Goal: Information Seeking & Learning: Understand process/instructions

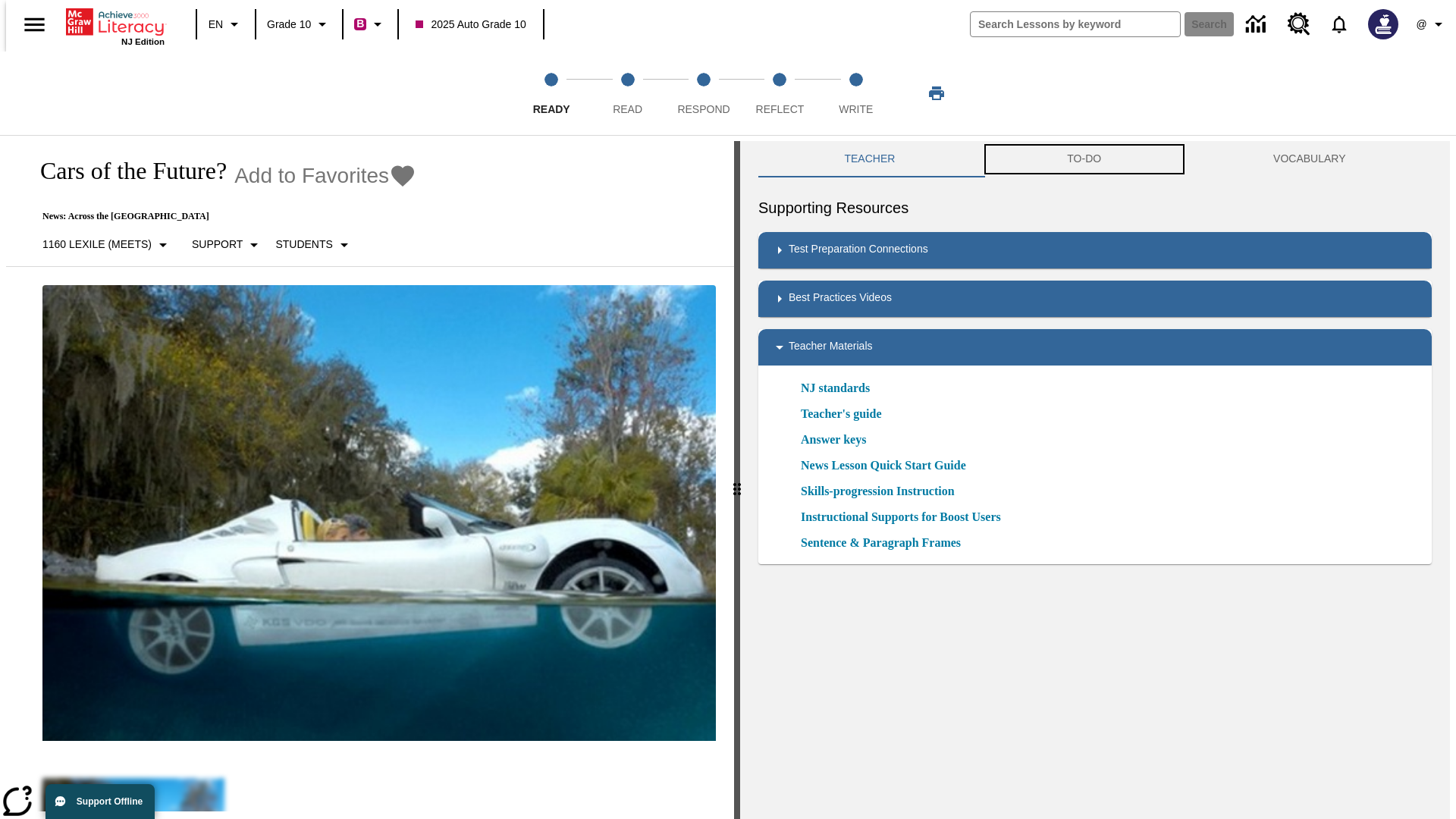
click at [1084, 160] on button "TO-DO" at bounding box center [1085, 159] width 206 height 36
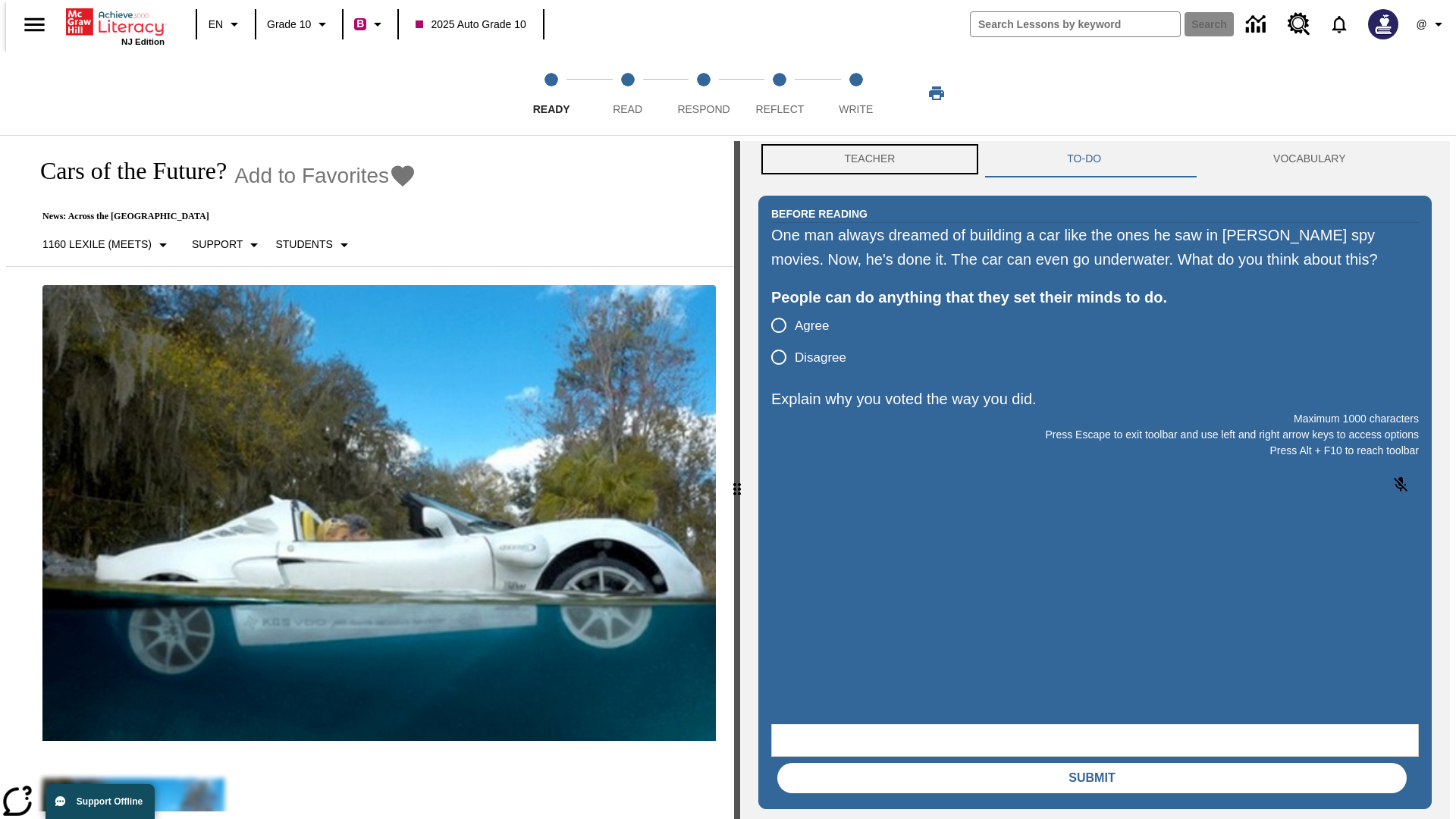
scroll to position [1, 0]
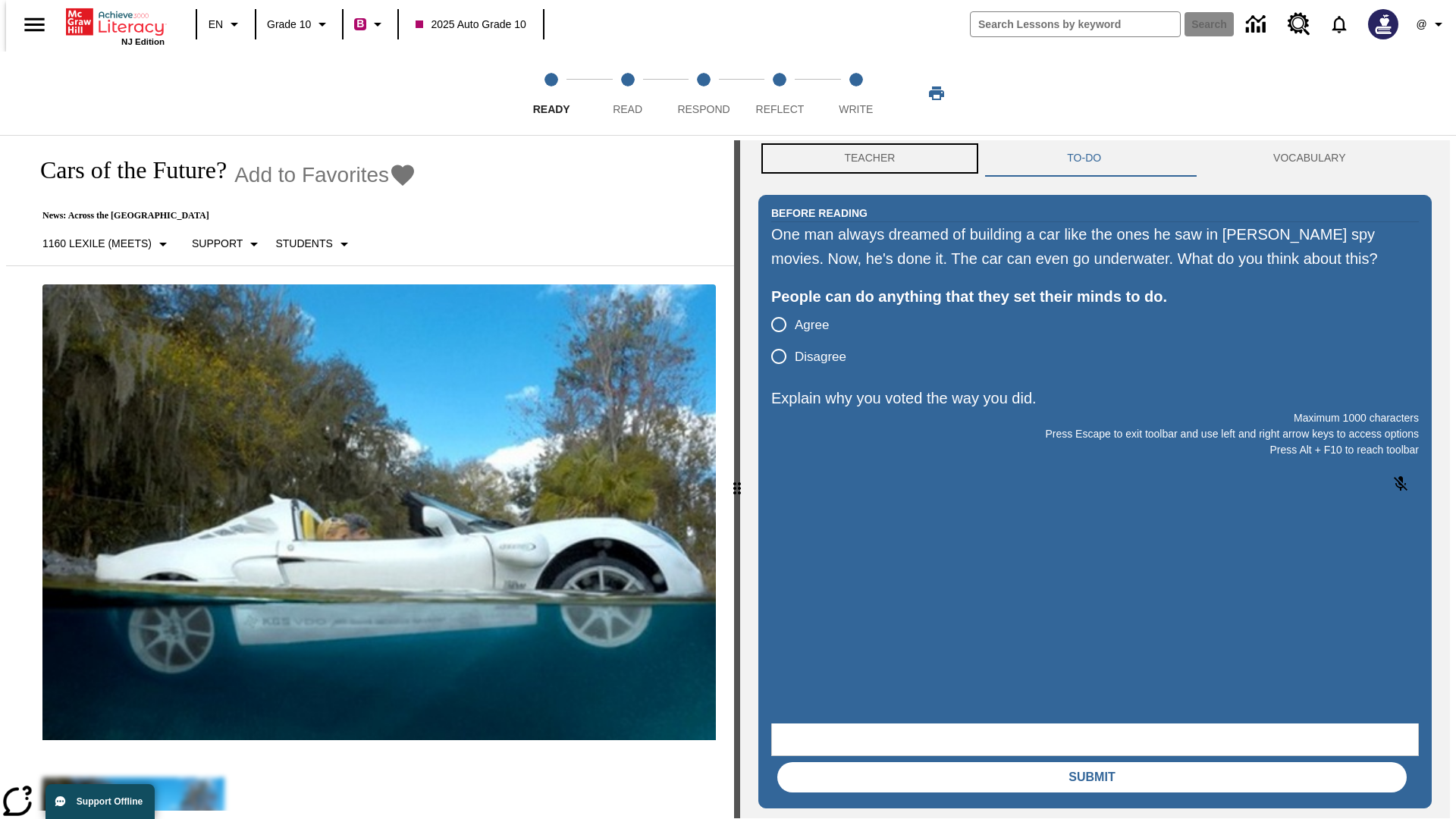
click at [865, 160] on button "Teacher" at bounding box center [870, 158] width 223 height 36
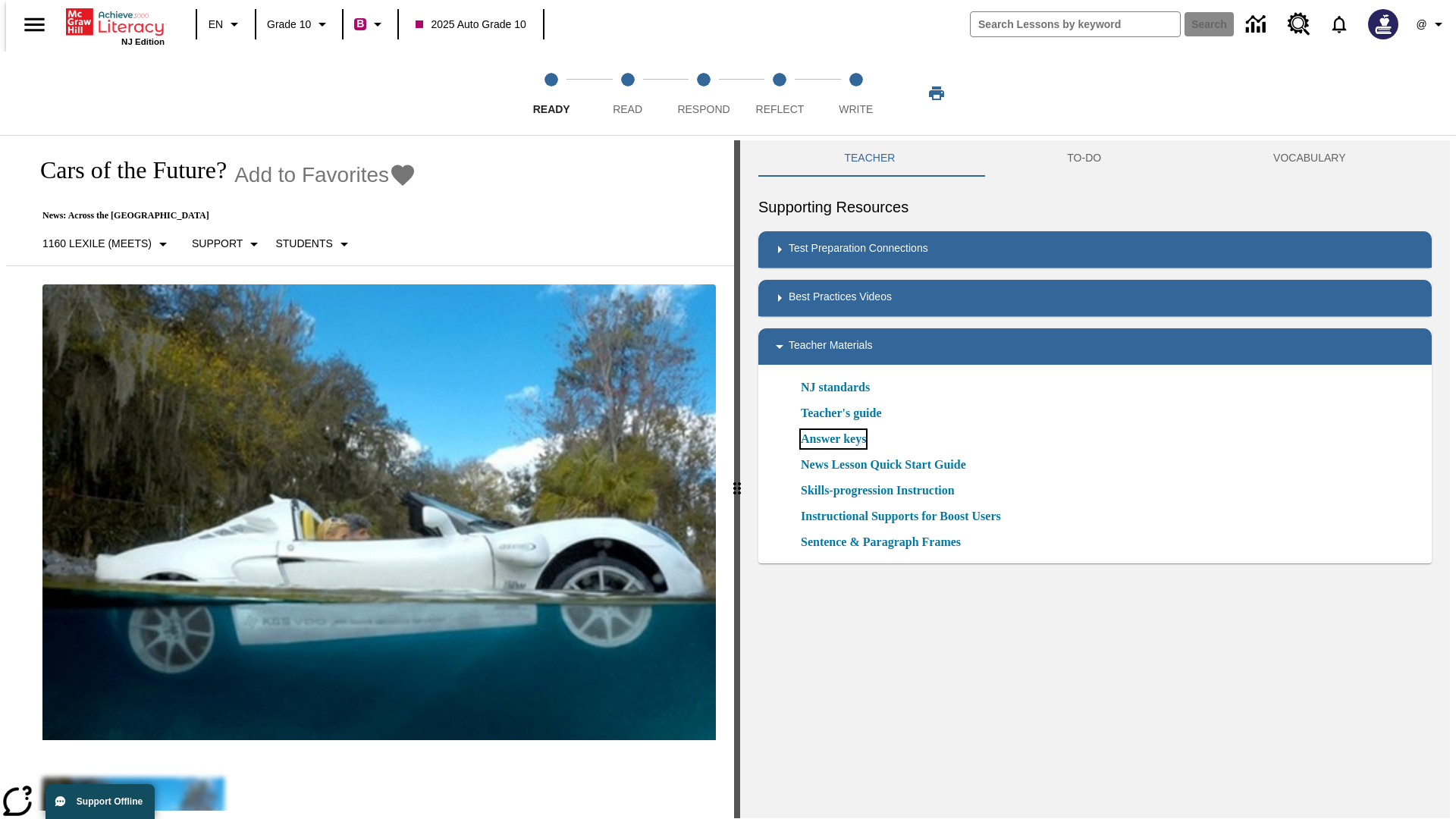
click at [833, 439] on link "Answer keys" at bounding box center [833, 438] width 65 height 19
click at [627, 93] on span "Read" at bounding box center [627, 103] width 29 height 27
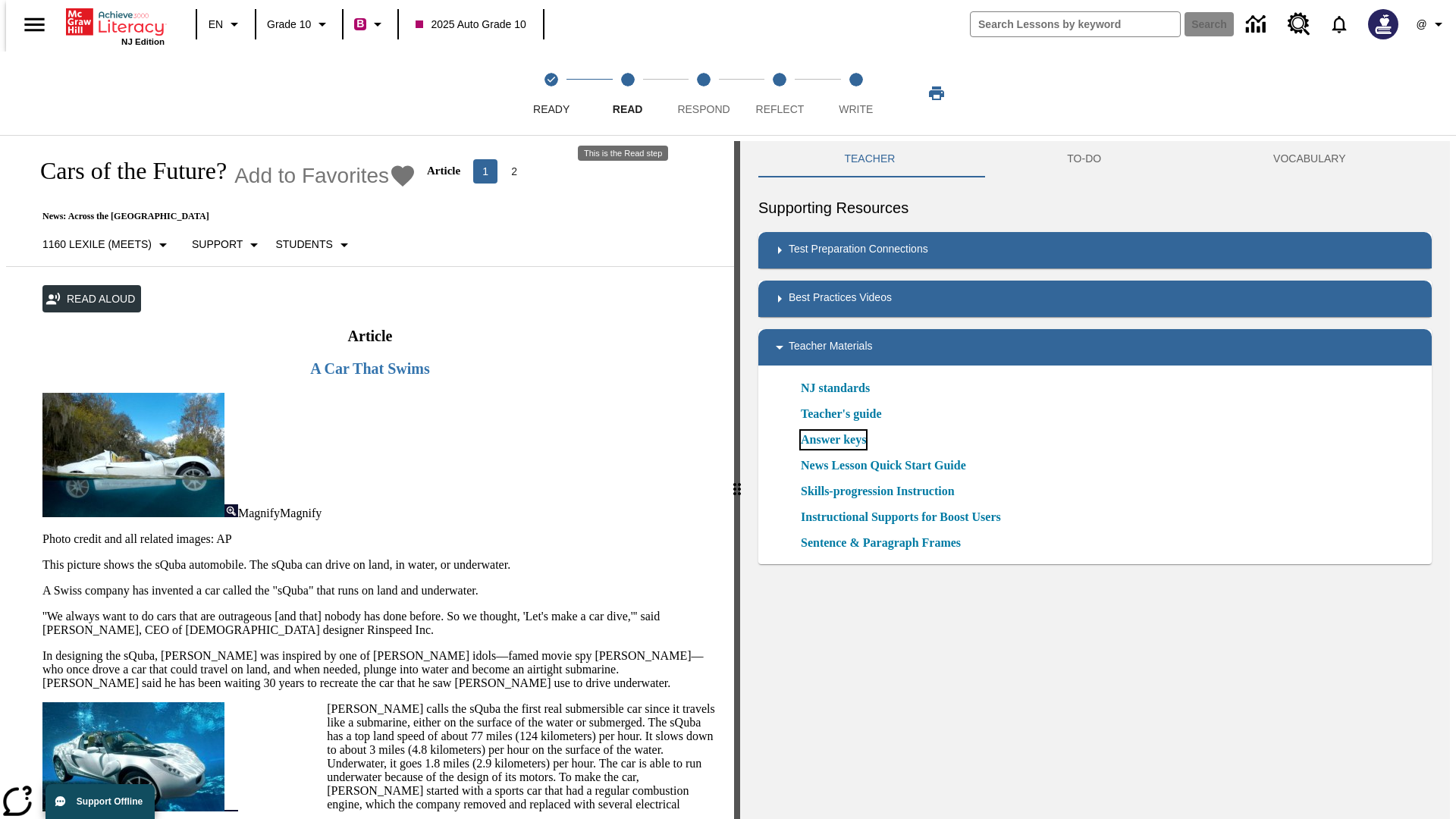
click at [833, 440] on link "Answer keys" at bounding box center [833, 439] width 65 height 19
click at [704, 93] on span "Respond" at bounding box center [703, 103] width 53 height 27
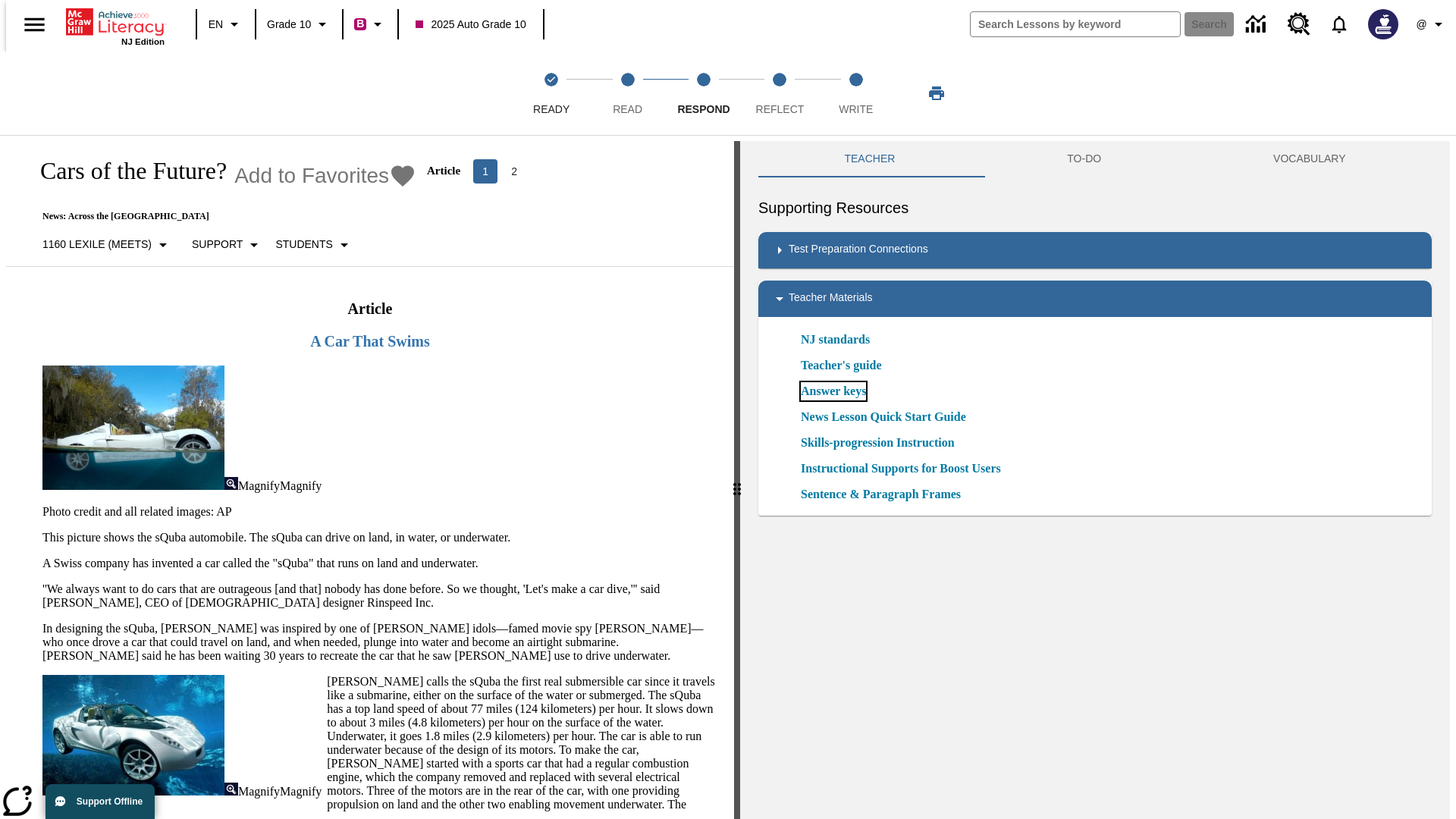
click at [833, 391] on link "Answer keys" at bounding box center [833, 391] width 65 height 19
click at [779, 93] on span "Reflect" at bounding box center [780, 103] width 49 height 27
click at [833, 391] on link "Answer keys" at bounding box center [833, 391] width 65 height 19
click at [855, 93] on span "Write" at bounding box center [855, 103] width 34 height 27
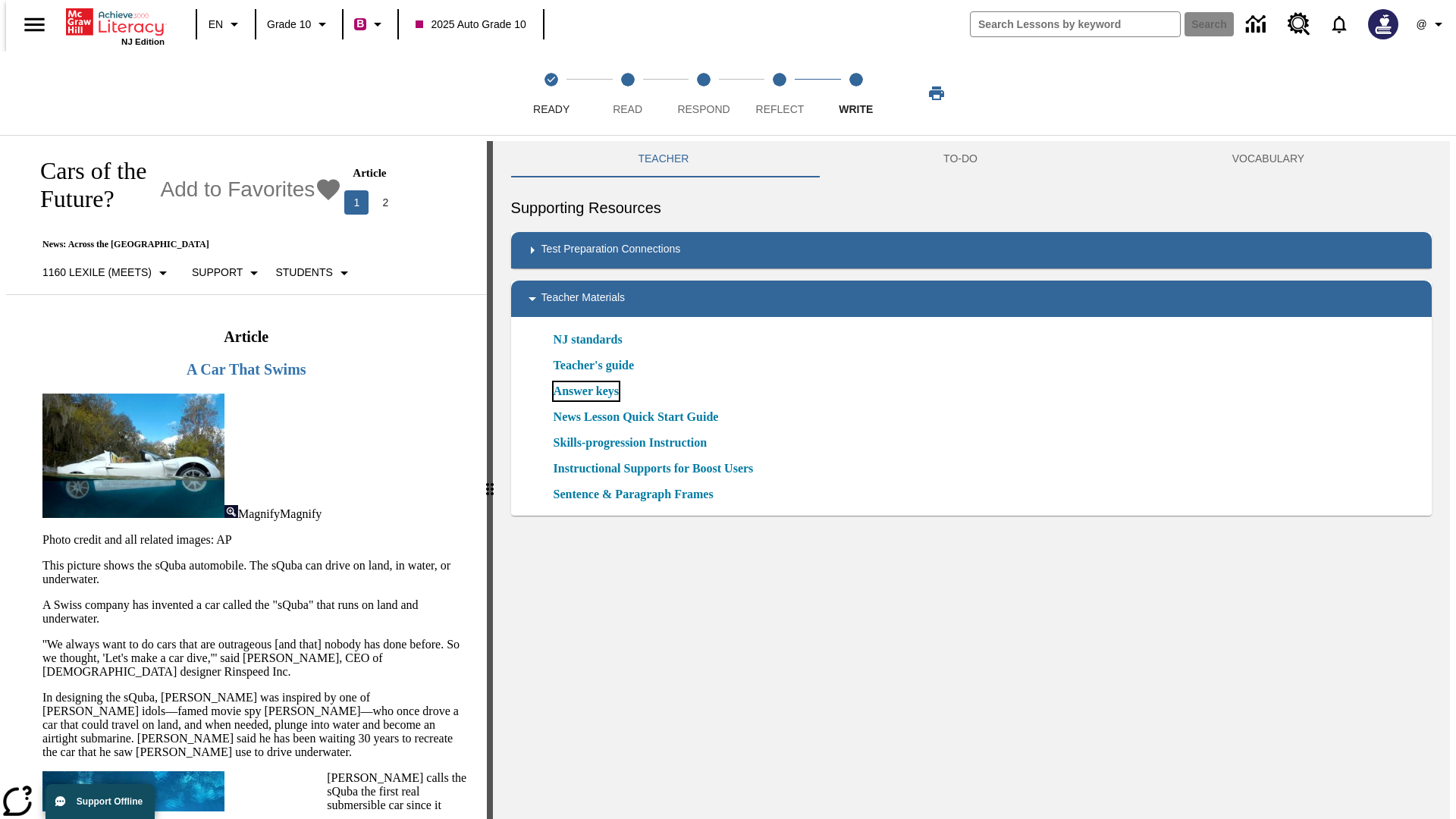
click at [584, 391] on link "Answer keys" at bounding box center [585, 391] width 65 height 19
